Goal: Information Seeking & Learning: Learn about a topic

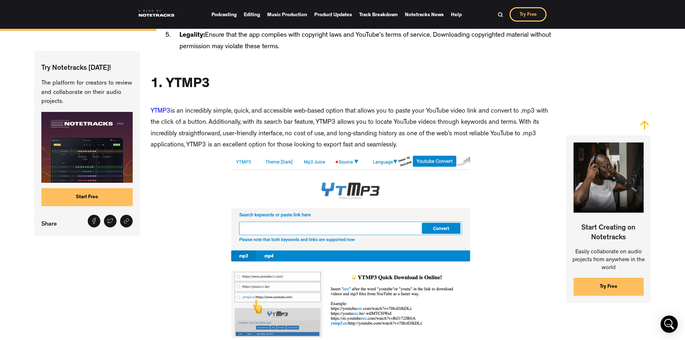
scroll to position [862, 0]
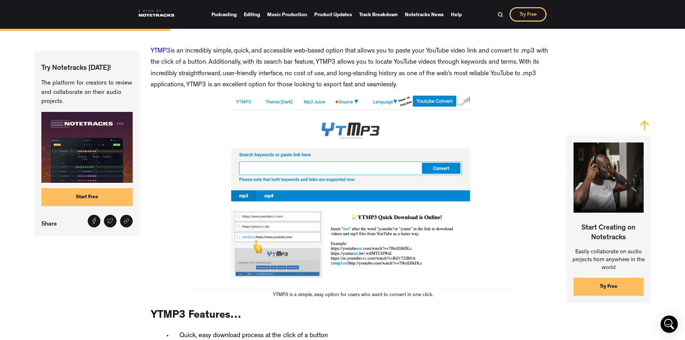
click at [271, 170] on img at bounding box center [353, 192] width 405 height 194
click at [331, 171] on img at bounding box center [353, 192] width 405 height 194
click at [437, 172] on img at bounding box center [353, 192] width 405 height 194
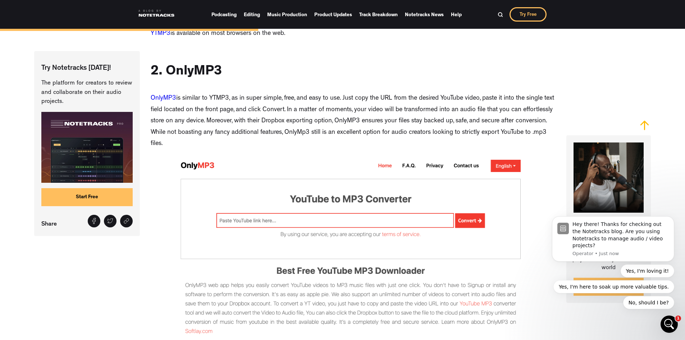
scroll to position [1366, 0]
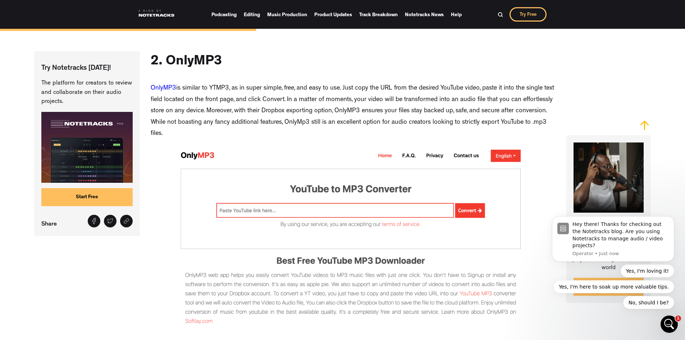
click at [288, 212] on img at bounding box center [353, 240] width 405 height 194
click at [284, 214] on img at bounding box center [353, 240] width 405 height 194
click at [280, 216] on img at bounding box center [353, 240] width 405 height 194
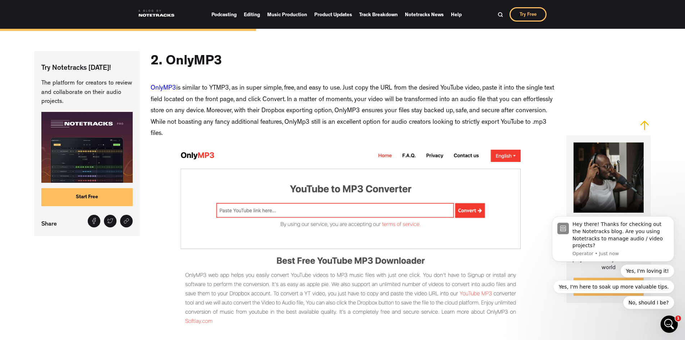
click at [280, 215] on img at bounding box center [353, 240] width 405 height 194
drag, startPoint x: 280, startPoint y: 215, endPoint x: 273, endPoint y: 216, distance: 6.8
click at [273, 216] on img at bounding box center [353, 240] width 405 height 194
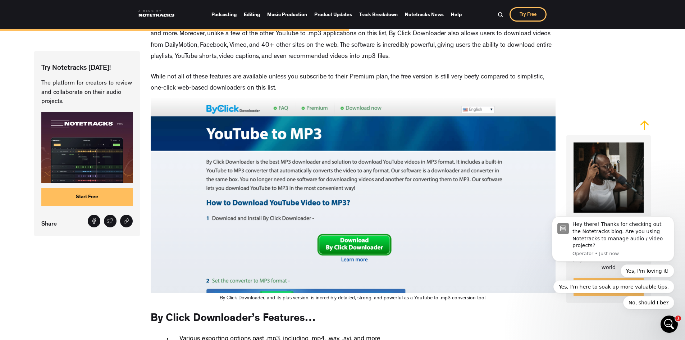
scroll to position [1977, 0]
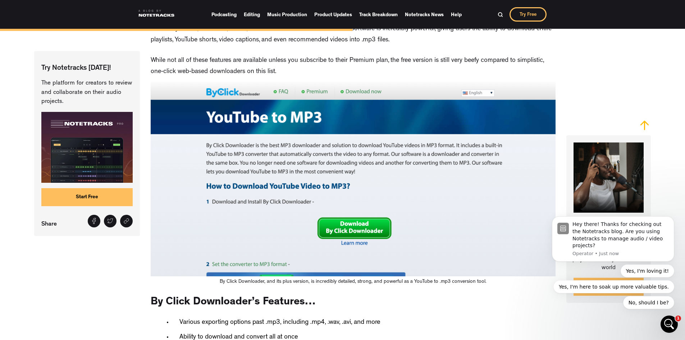
click at [359, 233] on img at bounding box center [353, 179] width 405 height 194
